Goal: Check status: Check status

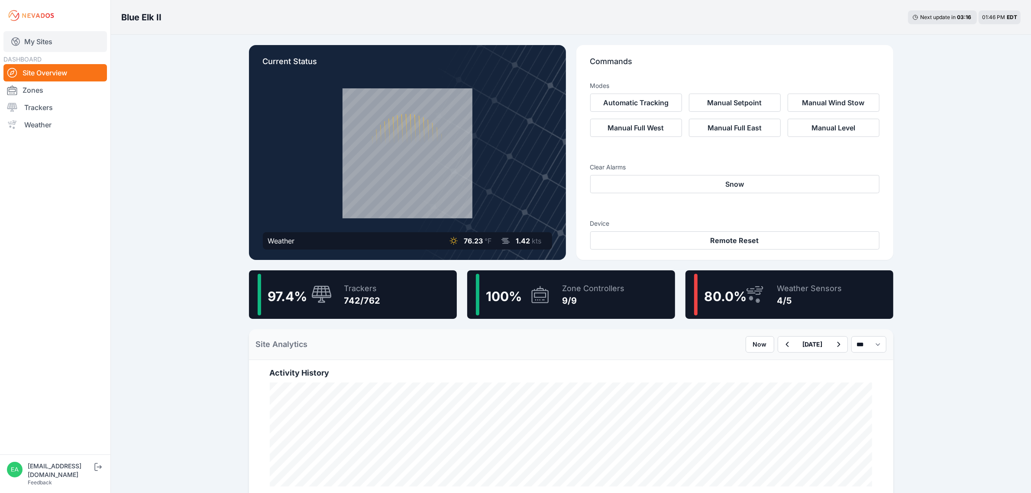
click at [59, 40] on link "My Sites" at bounding box center [54, 41] width 103 height 21
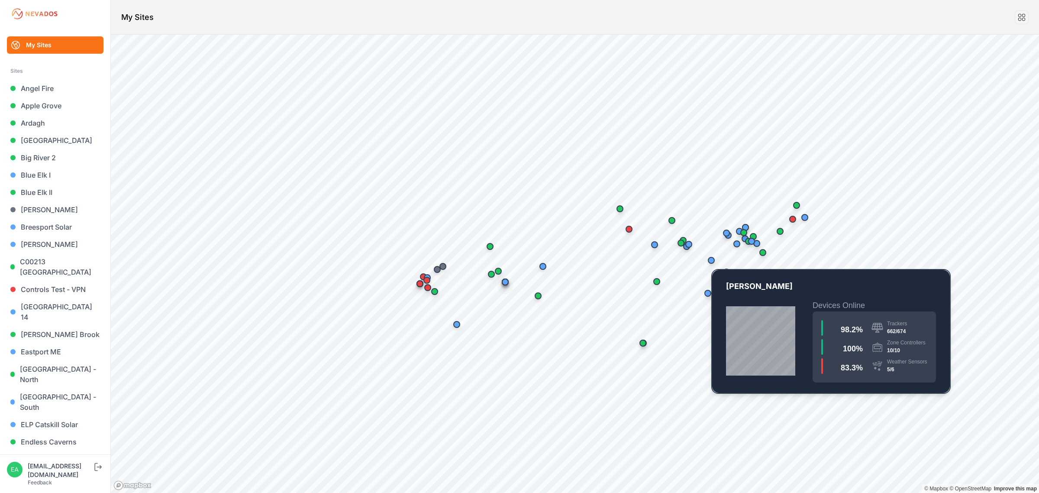
click at [711, 263] on div "Map marker" at bounding box center [711, 260] width 7 height 7
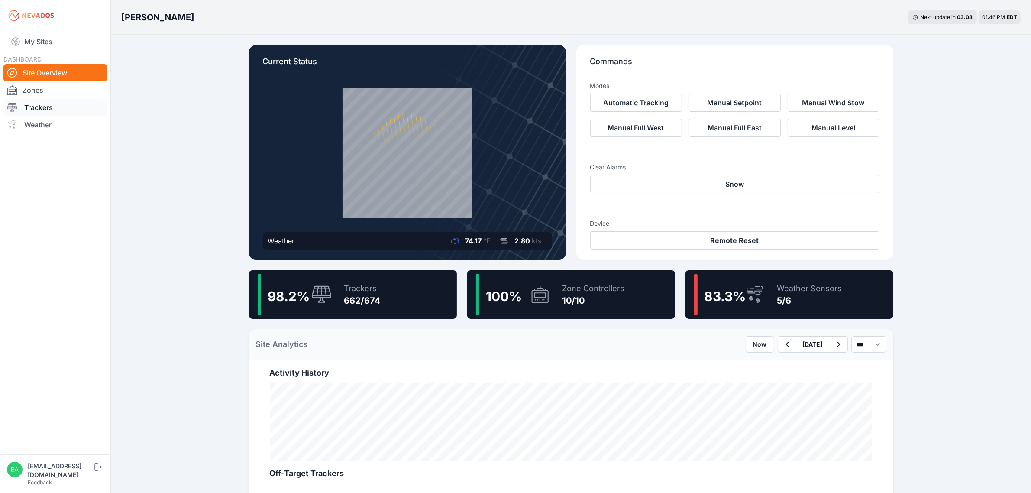
click at [45, 102] on link "Trackers" at bounding box center [54, 107] width 103 height 17
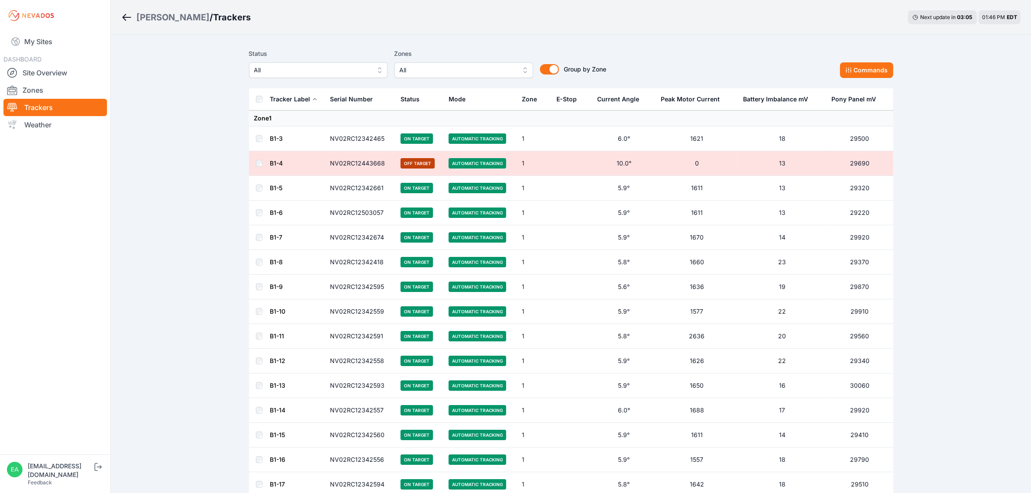
click at [561, 103] on div "E-Stop" at bounding box center [567, 99] width 20 height 9
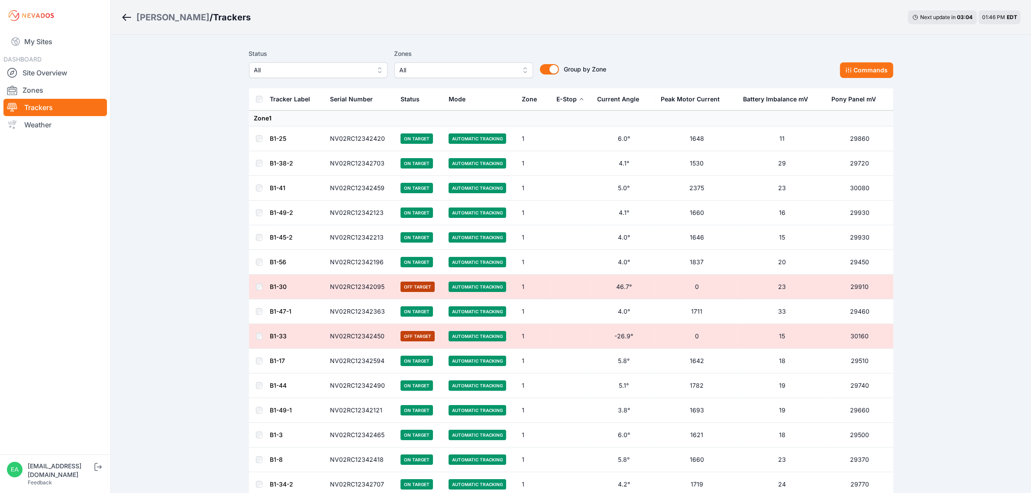
click at [566, 100] on div "E-Stop" at bounding box center [567, 99] width 20 height 9
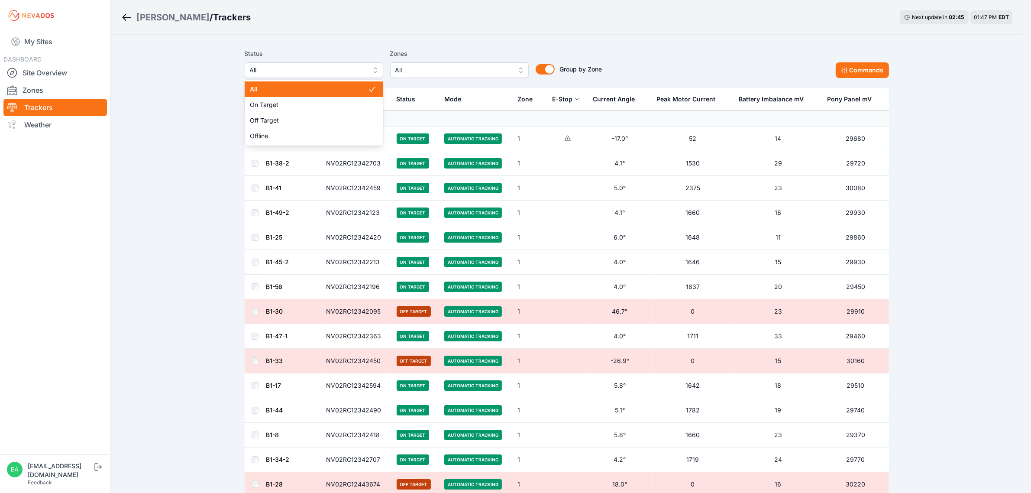
click at [274, 71] on span "All" at bounding box center [308, 70] width 116 height 10
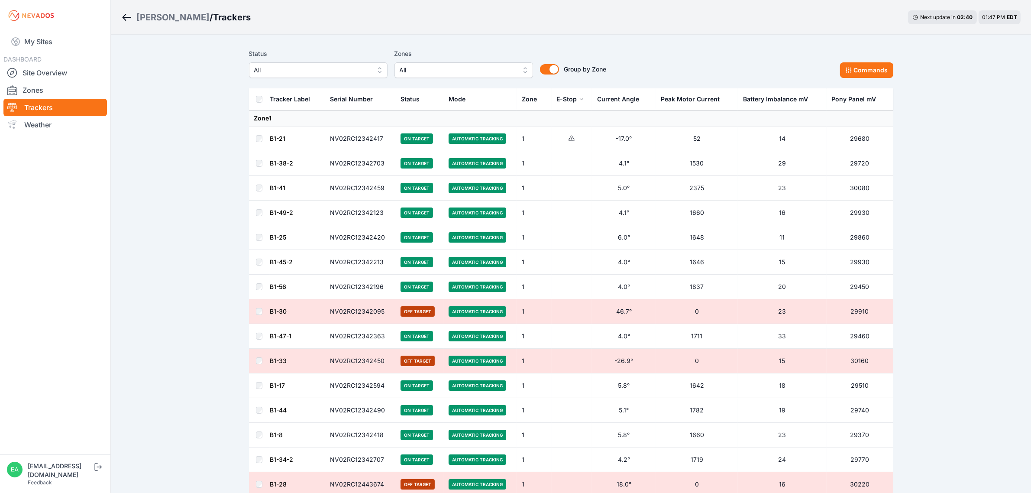
click at [284, 100] on div "Tracker Label" at bounding box center [290, 99] width 40 height 9
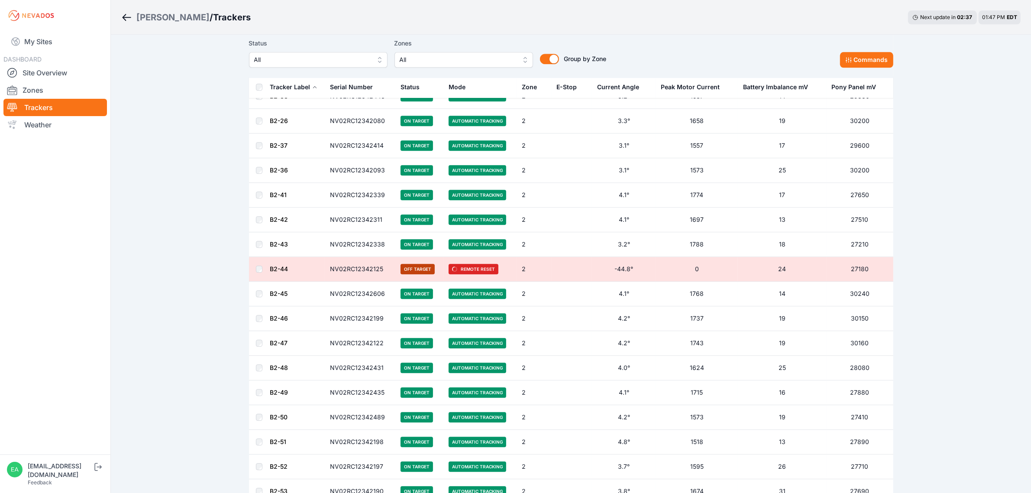
scroll to position [2869, 0]
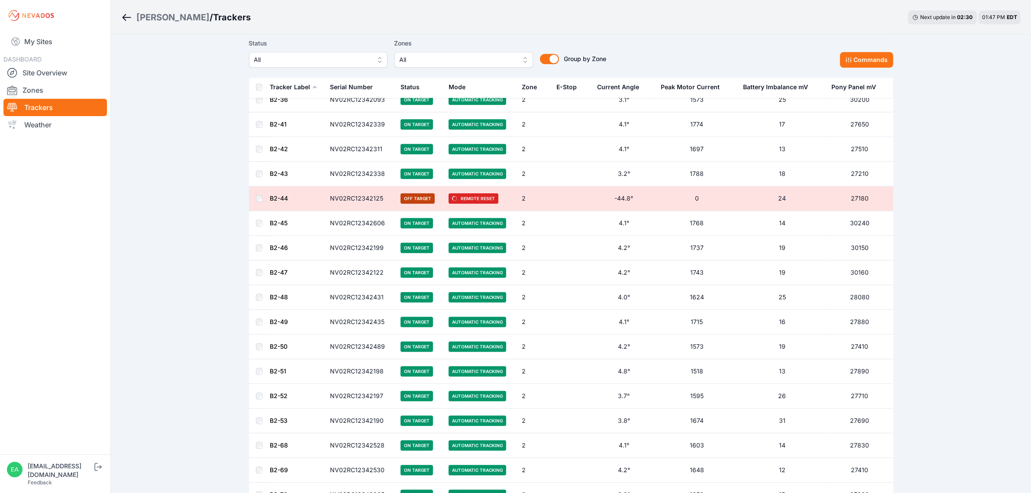
click at [277, 202] on link "B2-44" at bounding box center [279, 197] width 18 height 7
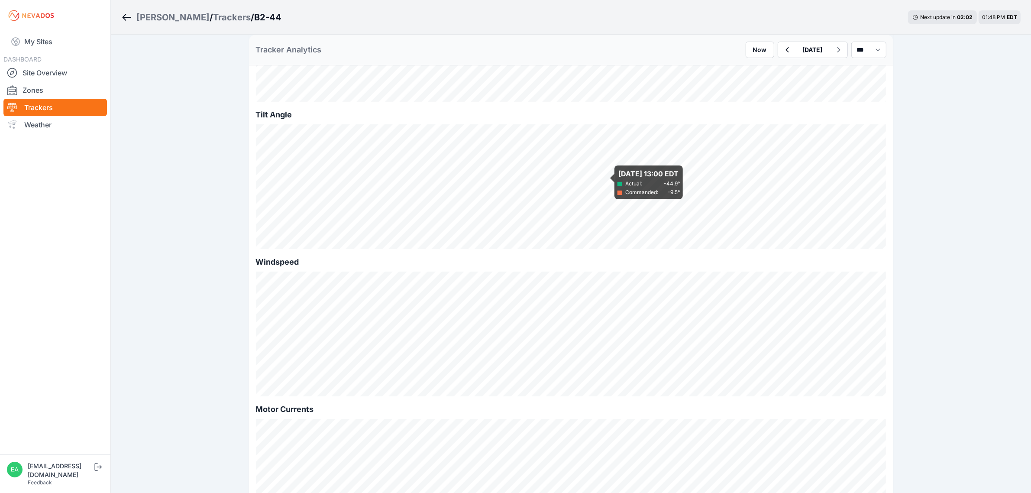
scroll to position [217, 0]
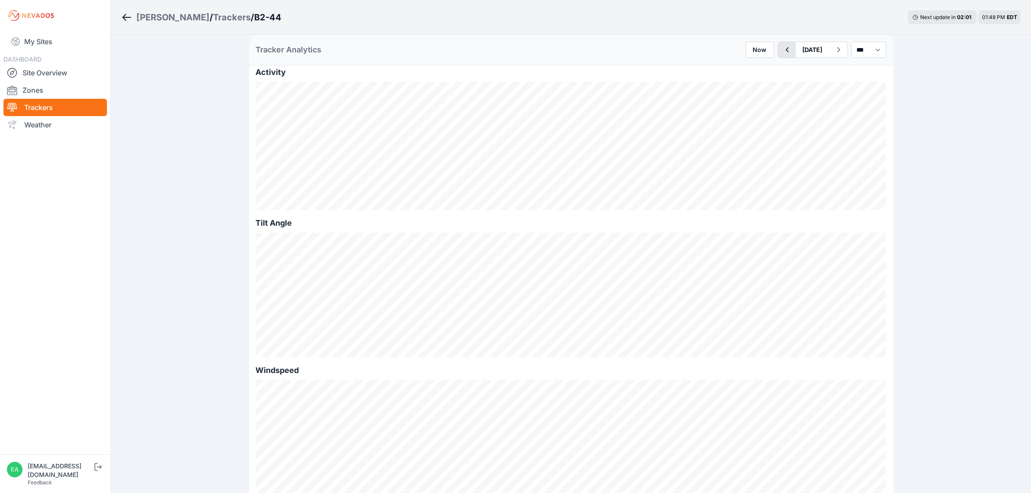
click at [782, 53] on icon "button" at bounding box center [787, 50] width 11 height 10
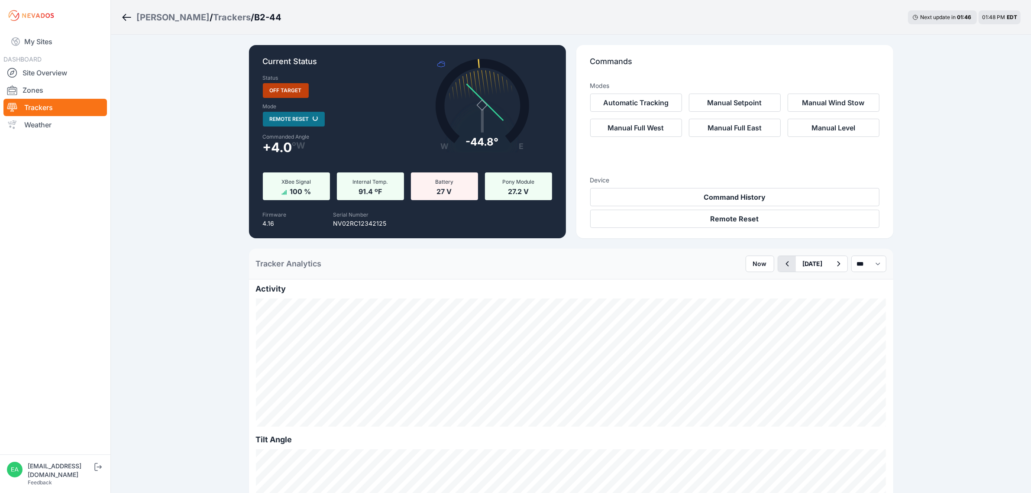
click at [782, 263] on icon "button" at bounding box center [787, 264] width 11 height 10
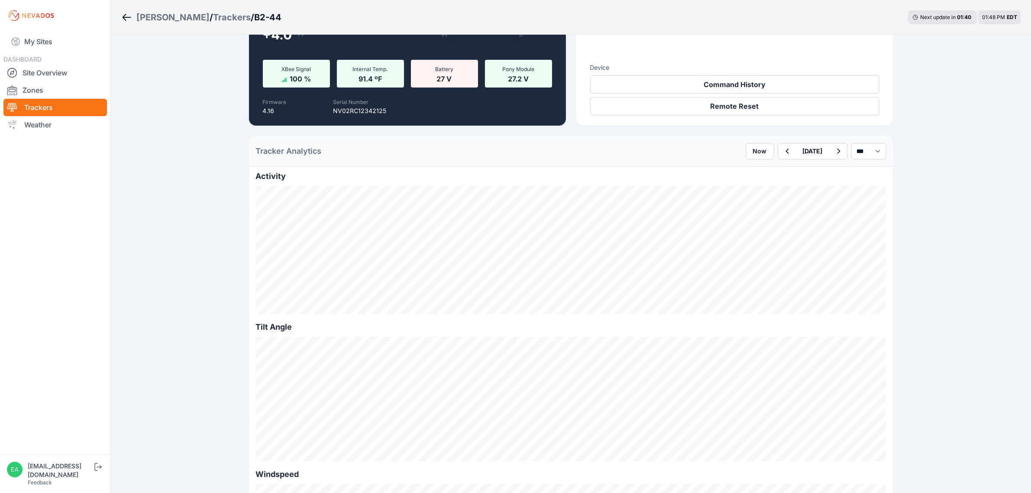
scroll to position [162, 0]
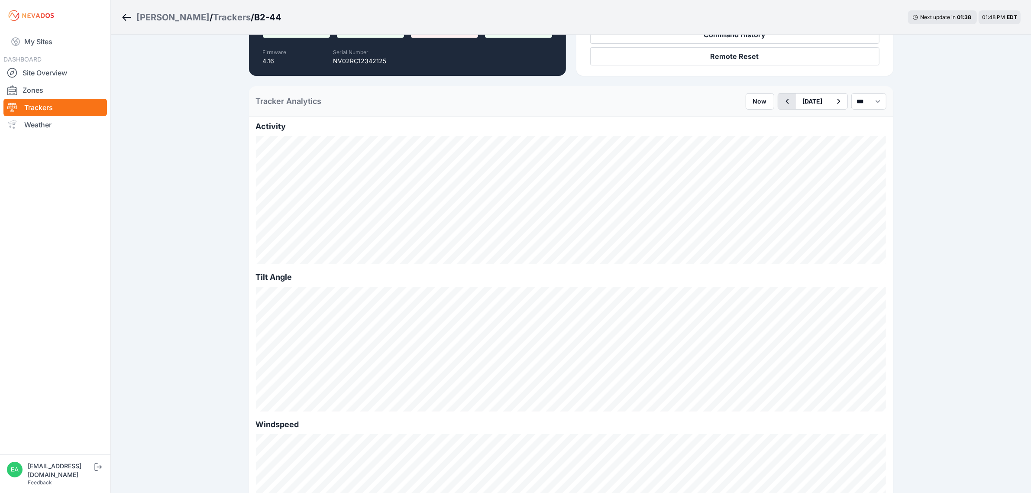
click at [786, 103] on icon "button" at bounding box center [787, 101] width 3 height 5
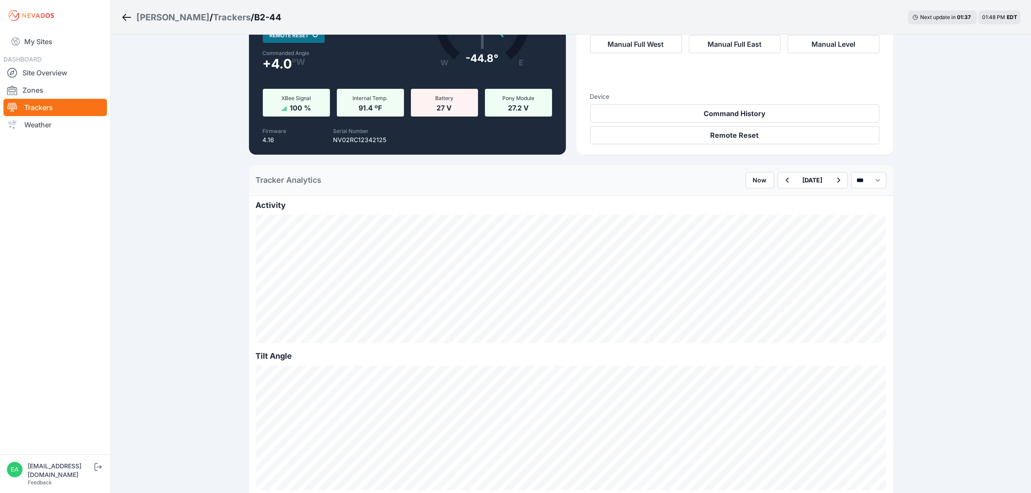
scroll to position [162, 0]
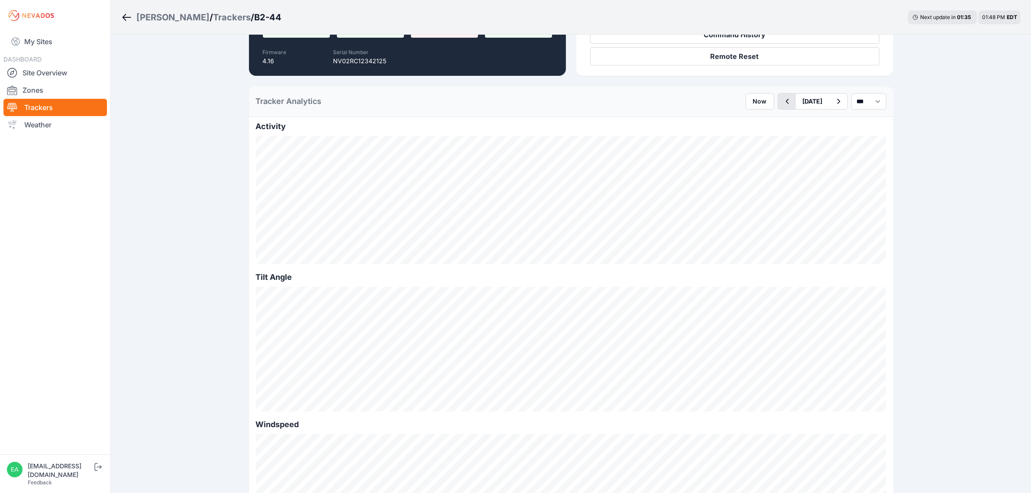
click at [778, 100] on button "button" at bounding box center [787, 102] width 18 height 16
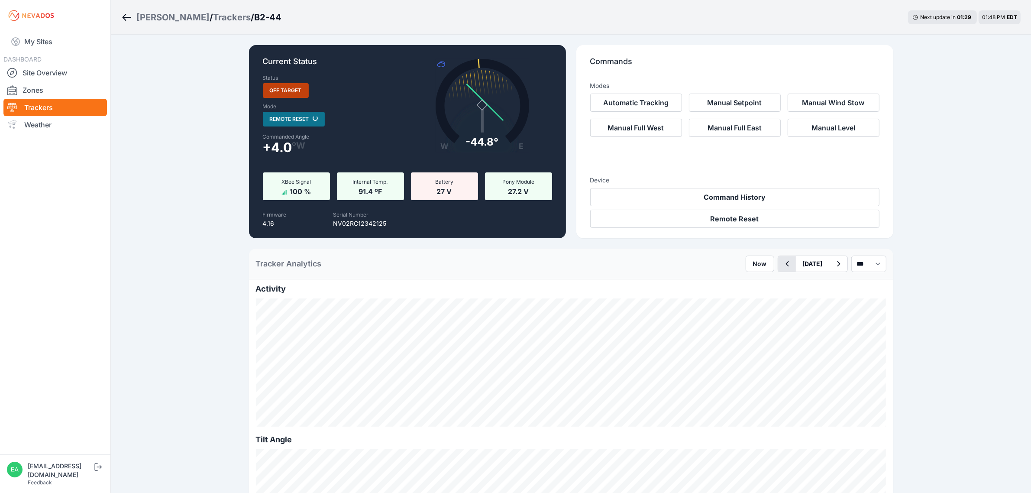
click at [782, 269] on icon "button" at bounding box center [787, 264] width 11 height 10
click at [782, 268] on icon "button" at bounding box center [787, 264] width 11 height 10
click at [778, 267] on button "button" at bounding box center [787, 264] width 18 height 16
click at [64, 73] on link "Site Overview" at bounding box center [54, 72] width 103 height 17
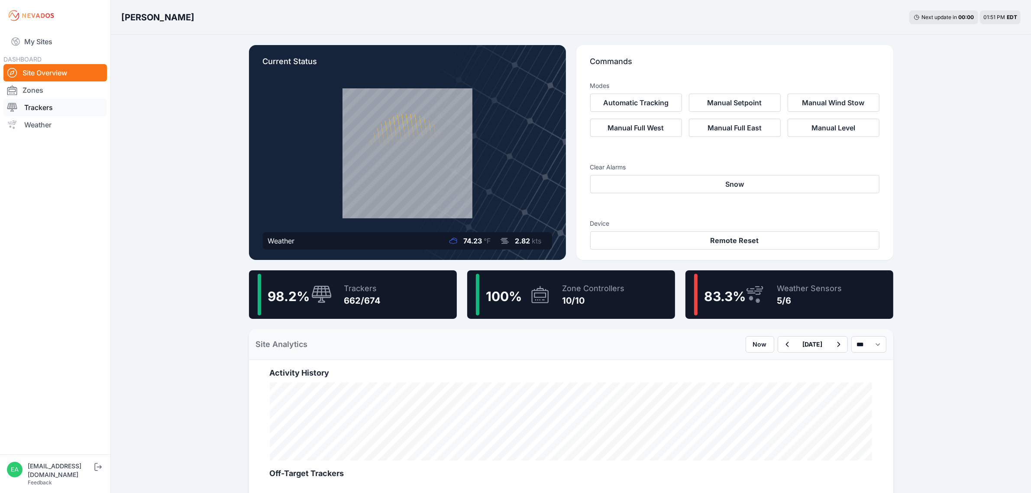
click at [67, 113] on link "Trackers" at bounding box center [54, 107] width 103 height 17
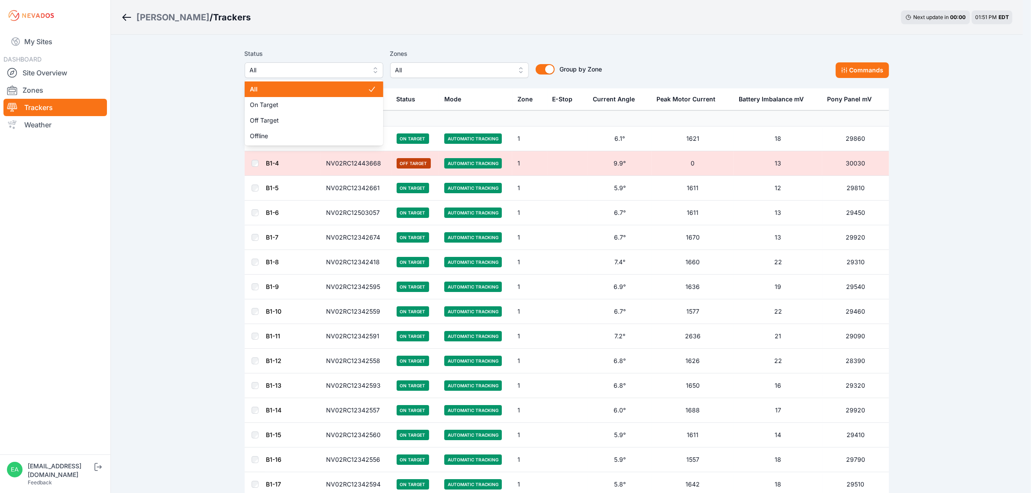
click at [309, 72] on span "All" at bounding box center [308, 70] width 116 height 10
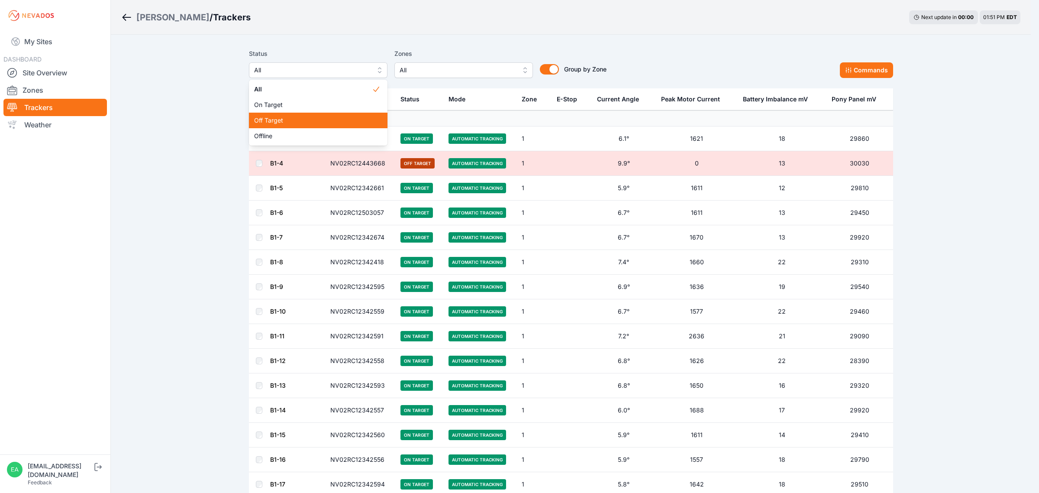
click at [290, 122] on span "Off Target" at bounding box center [313, 120] width 118 height 9
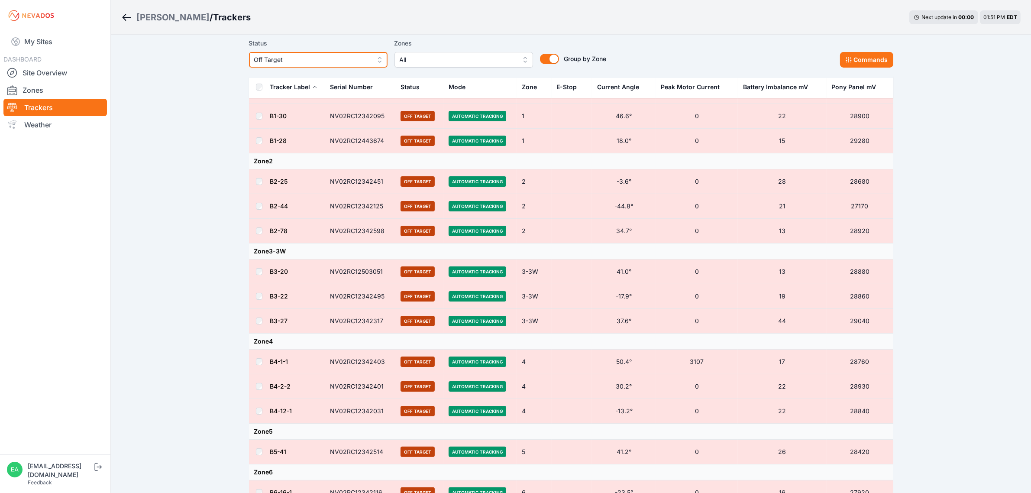
scroll to position [162, 0]
